Goal: Task Accomplishment & Management: Manage account settings

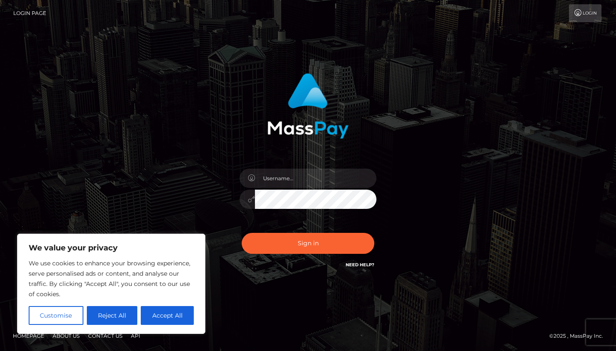
click at [163, 317] on button "Accept All" at bounding box center [167, 315] width 53 height 19
checkbox input "true"
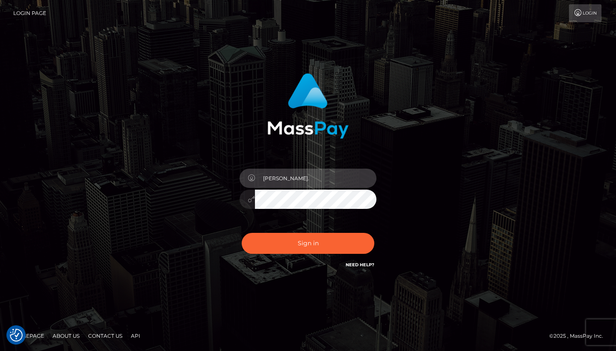
type input "[PERSON_NAME]."
click at [590, 7] on link "Login" at bounding box center [585, 13] width 33 height 18
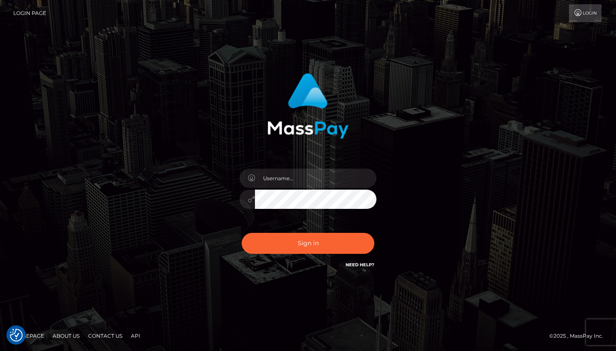
click at [39, 14] on link "Login Page" at bounding box center [29, 13] width 33 height 18
